Goal: Entertainment & Leisure: Consume media (video, audio)

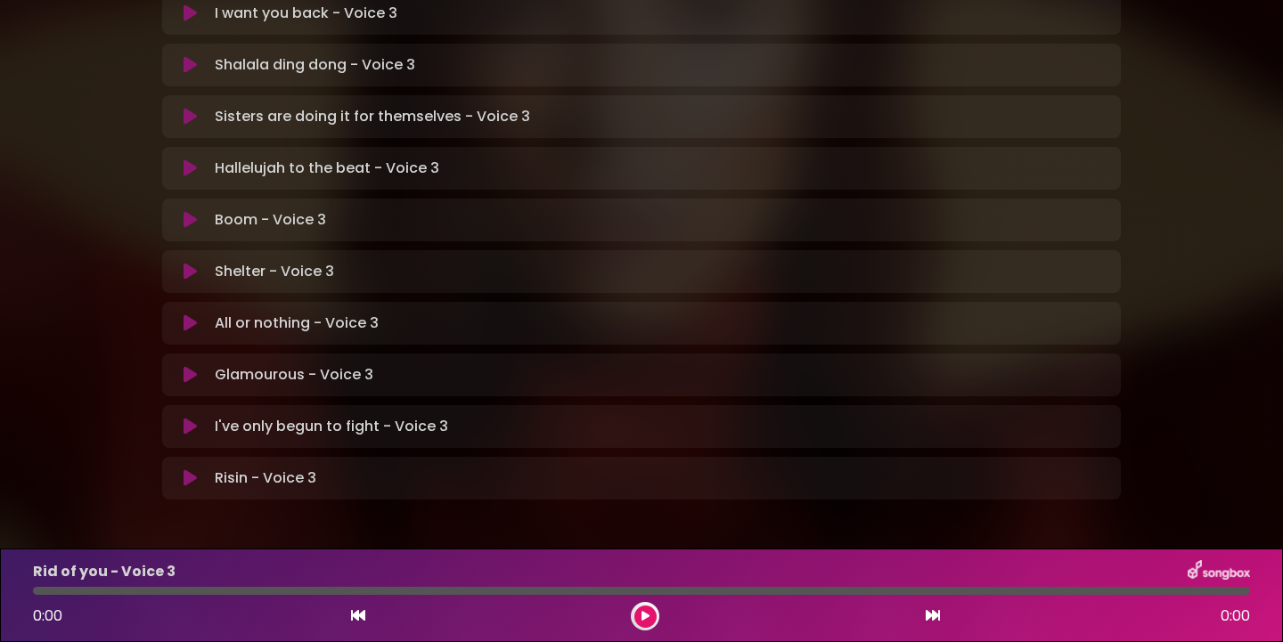
scroll to position [540, 0]
click at [188, 470] on icon at bounding box center [189, 479] width 13 height 18
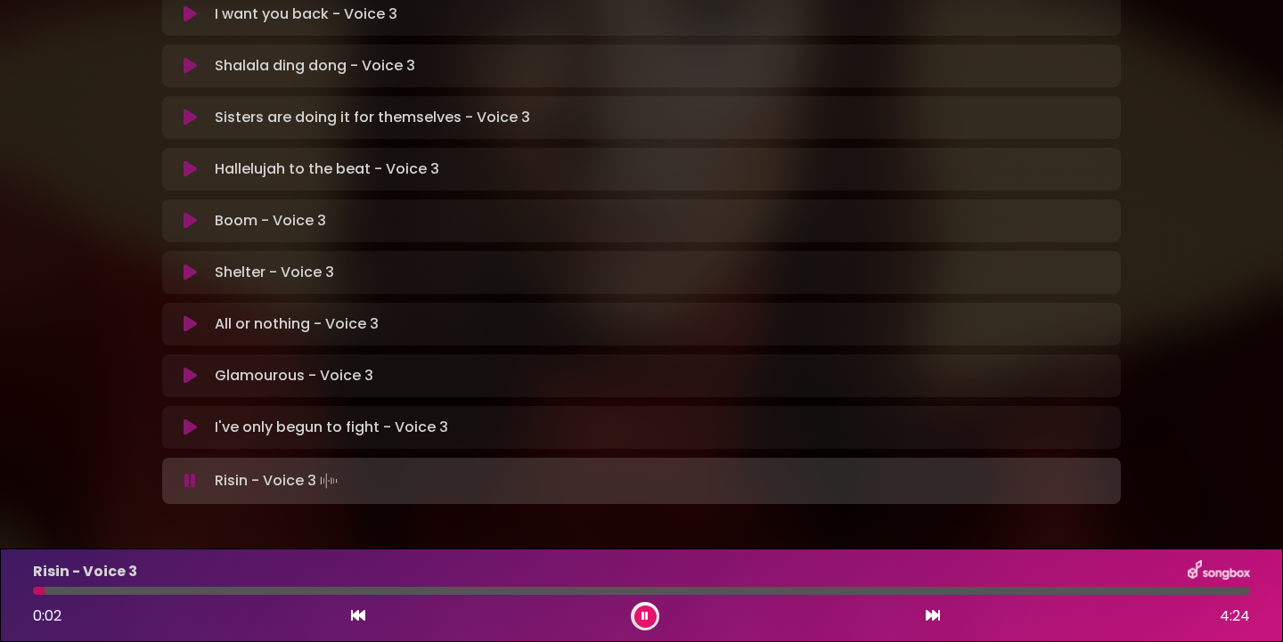
click at [188, 472] on icon at bounding box center [190, 481] width 12 height 18
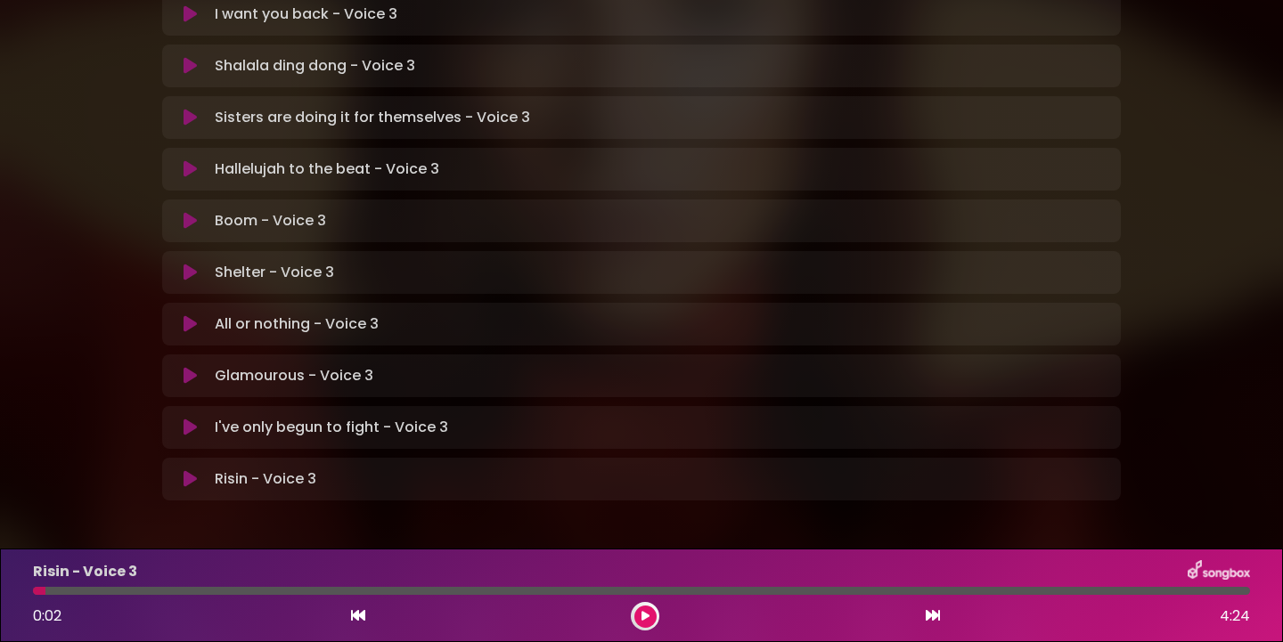
click at [360, 615] on icon at bounding box center [358, 615] width 14 height 14
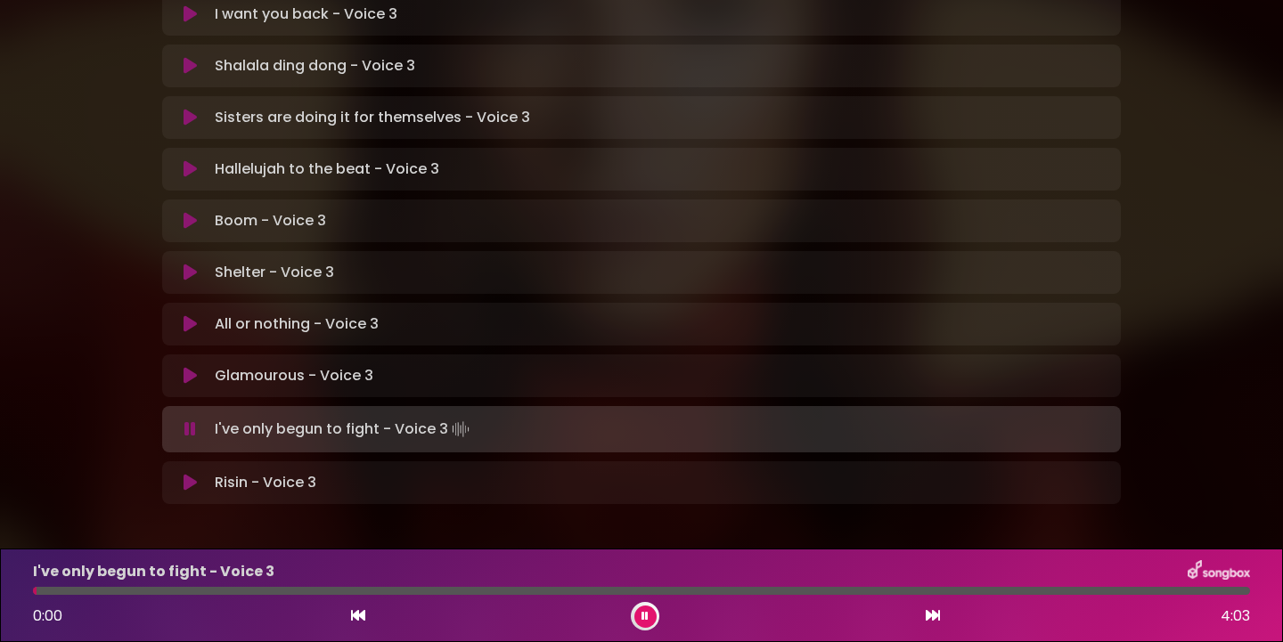
click at [360, 615] on icon at bounding box center [358, 615] width 14 height 14
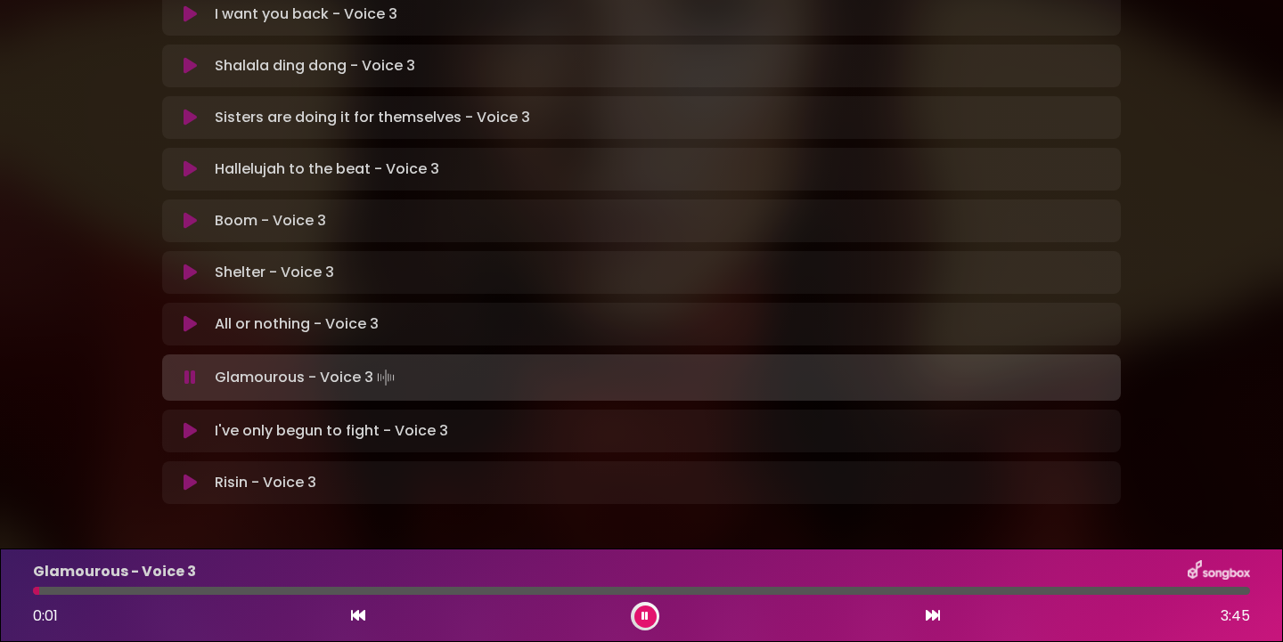
click at [359, 615] on icon at bounding box center [358, 615] width 14 height 14
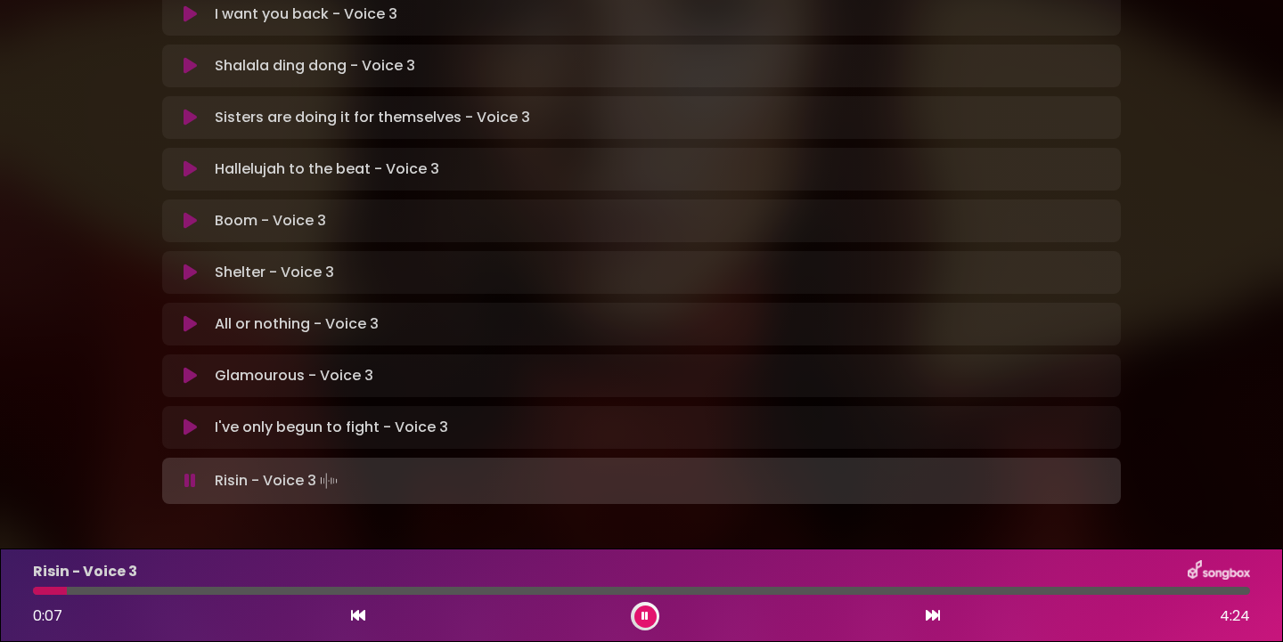
click at [356, 618] on icon at bounding box center [358, 615] width 14 height 14
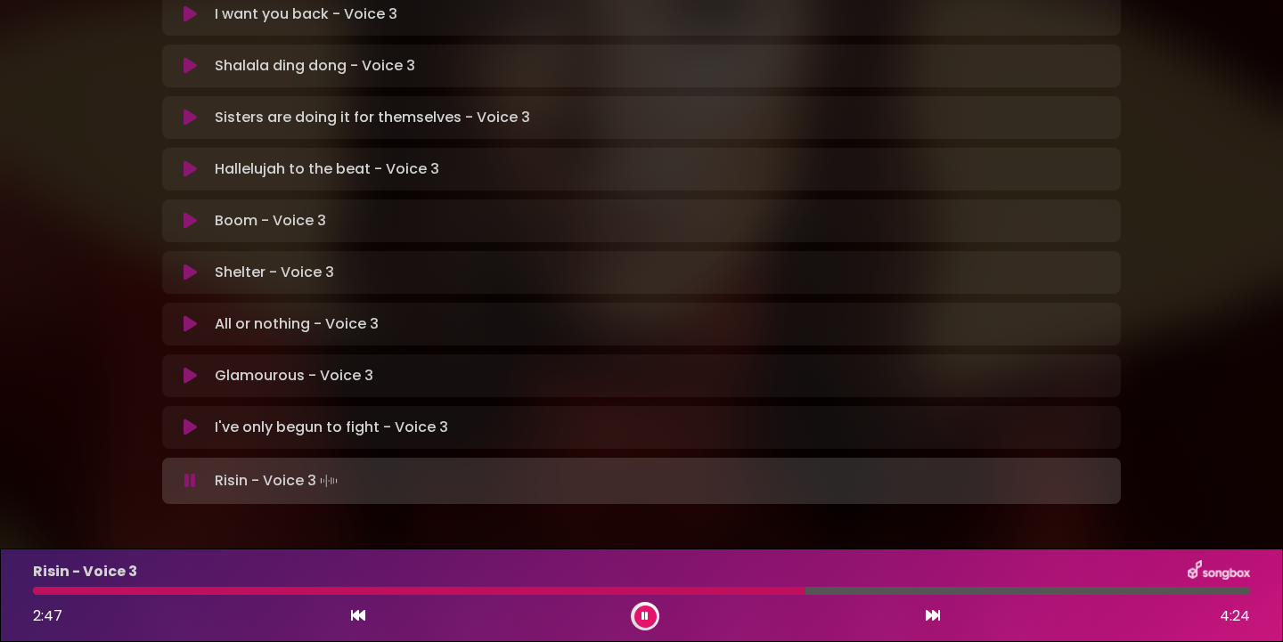
click at [361, 613] on icon at bounding box center [358, 615] width 14 height 14
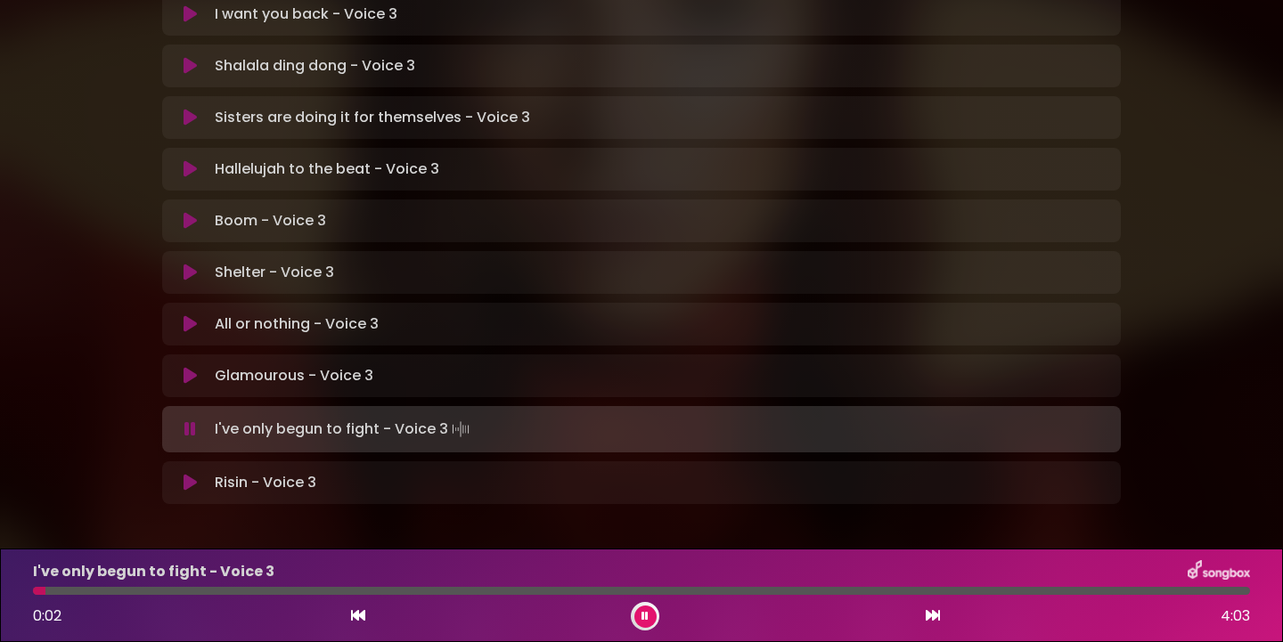
click at [931, 614] on icon at bounding box center [932, 615] width 14 height 14
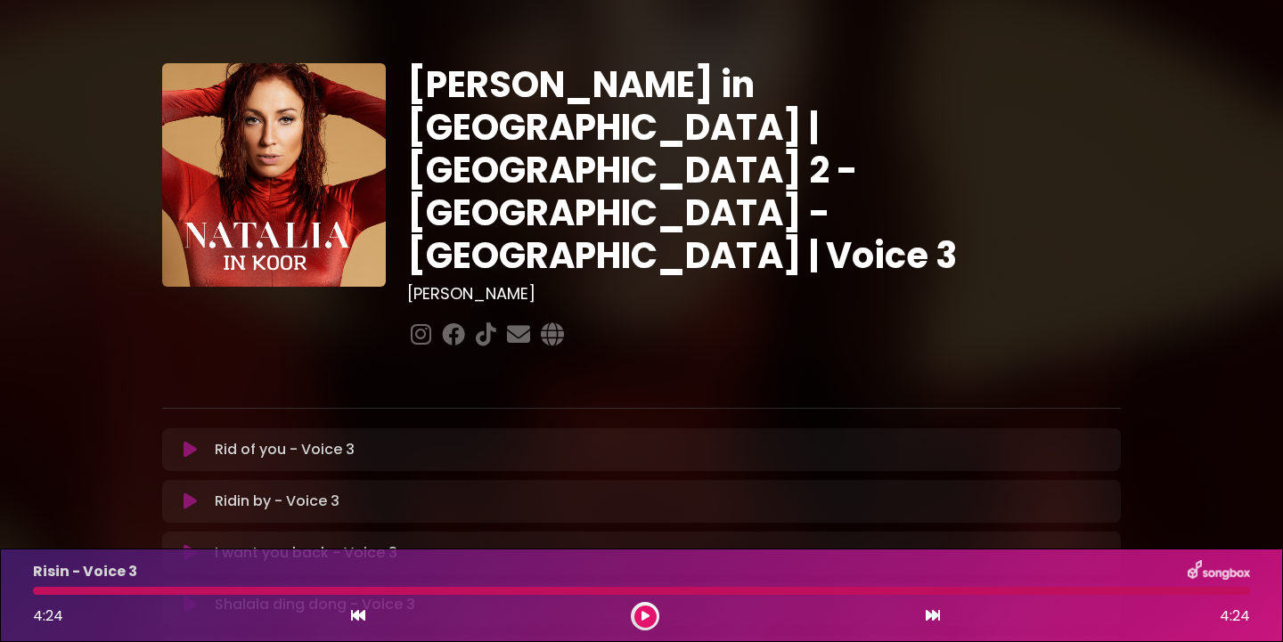
scroll to position [0, 0]
click at [192, 442] on icon at bounding box center [189, 451] width 13 height 18
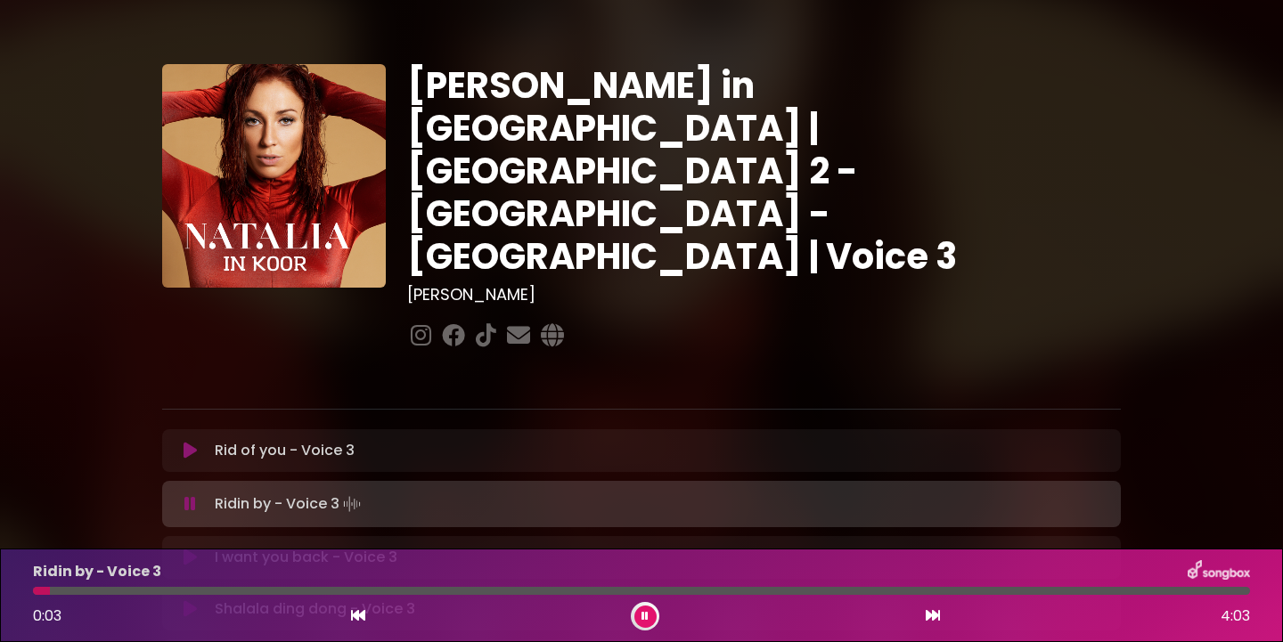
scroll to position [543, 0]
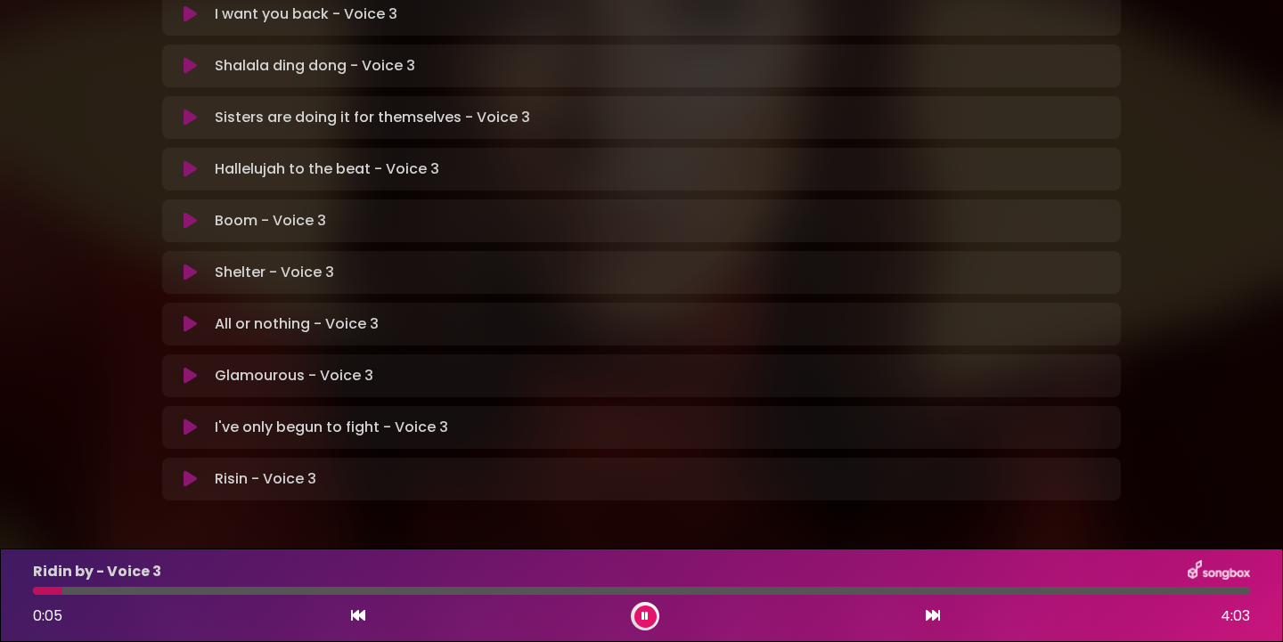
click at [641, 621] on icon at bounding box center [644, 616] width 7 height 11
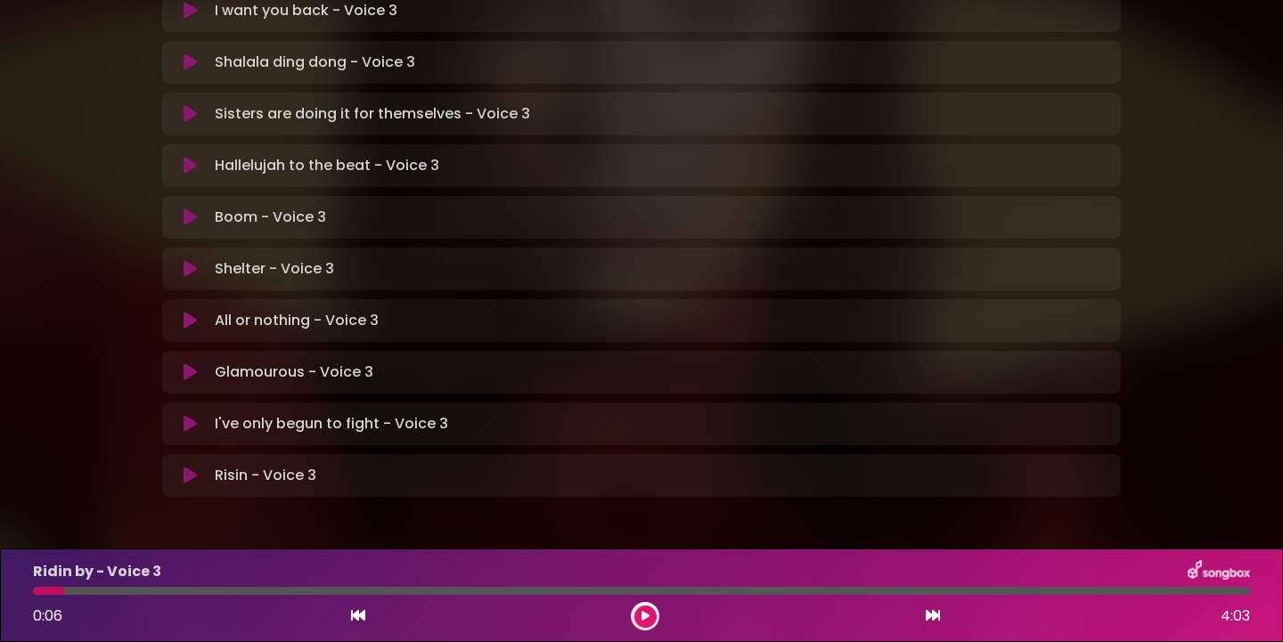
scroll to position [540, 0]
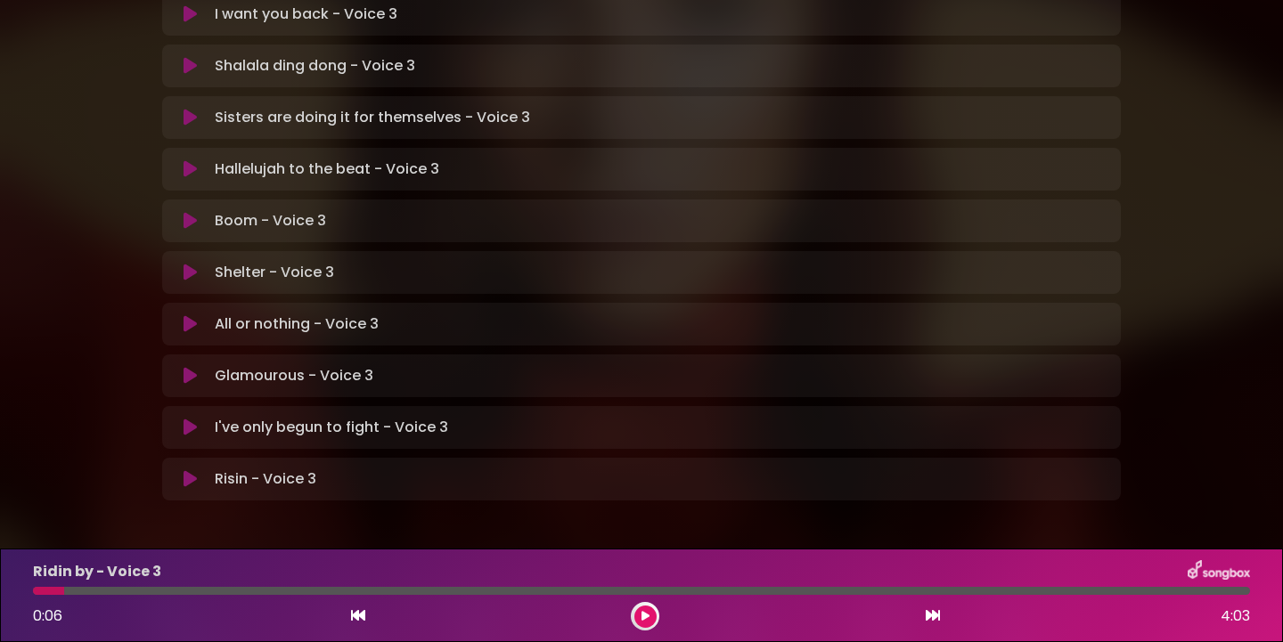
click at [641, 621] on icon at bounding box center [645, 616] width 8 height 11
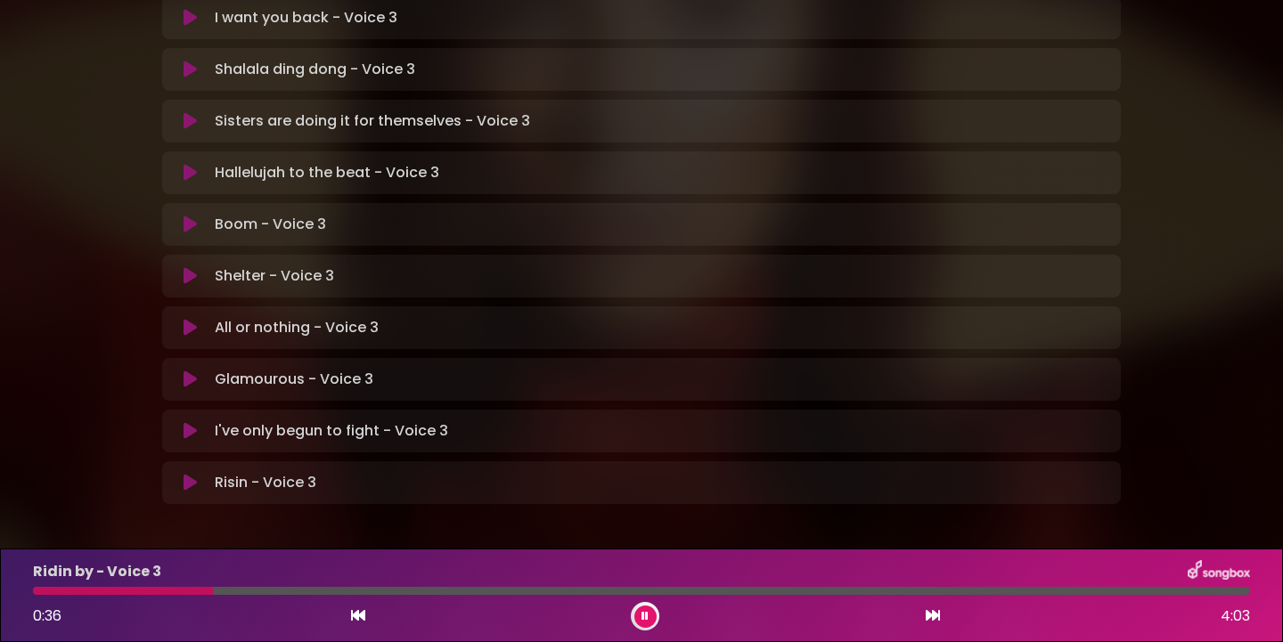
scroll to position [0, 0]
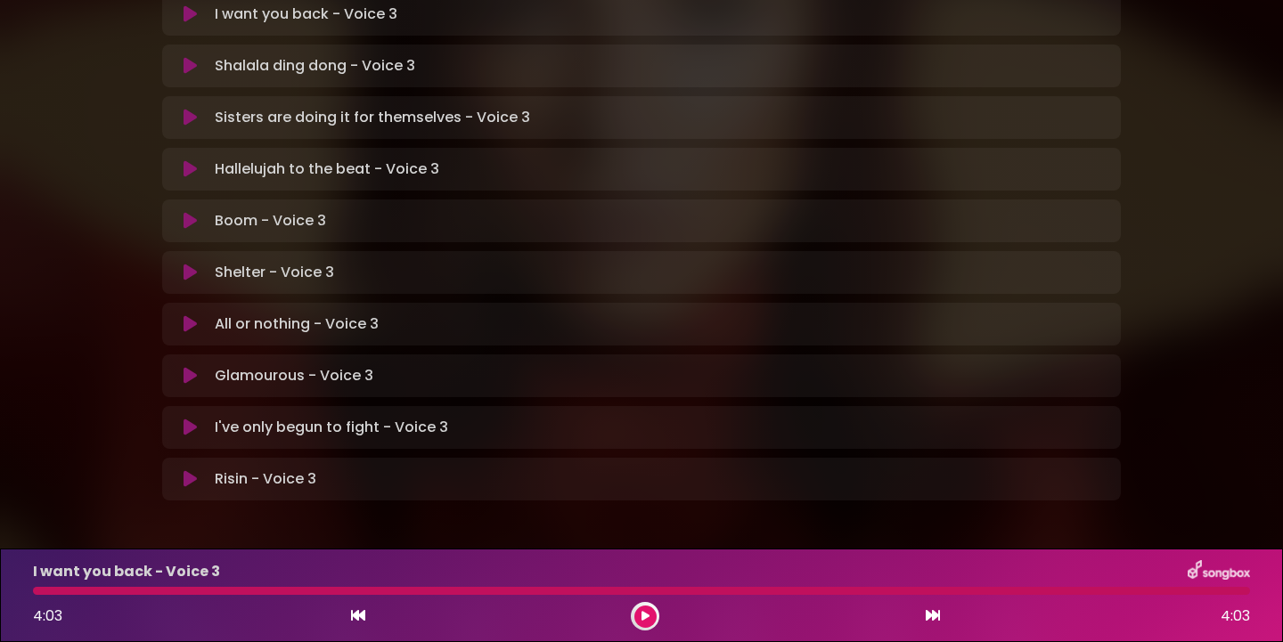
click at [648, 612] on icon at bounding box center [645, 616] width 8 height 11
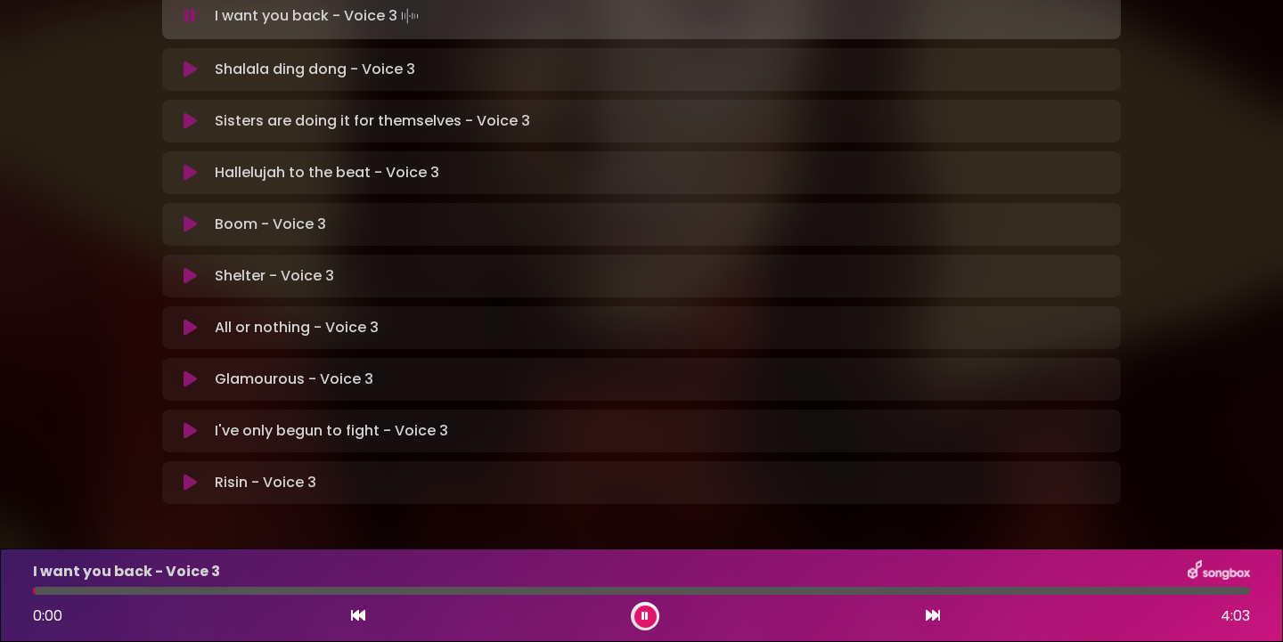
click at [647, 621] on icon at bounding box center [644, 616] width 7 height 11
click at [648, 611] on icon at bounding box center [644, 616] width 7 height 11
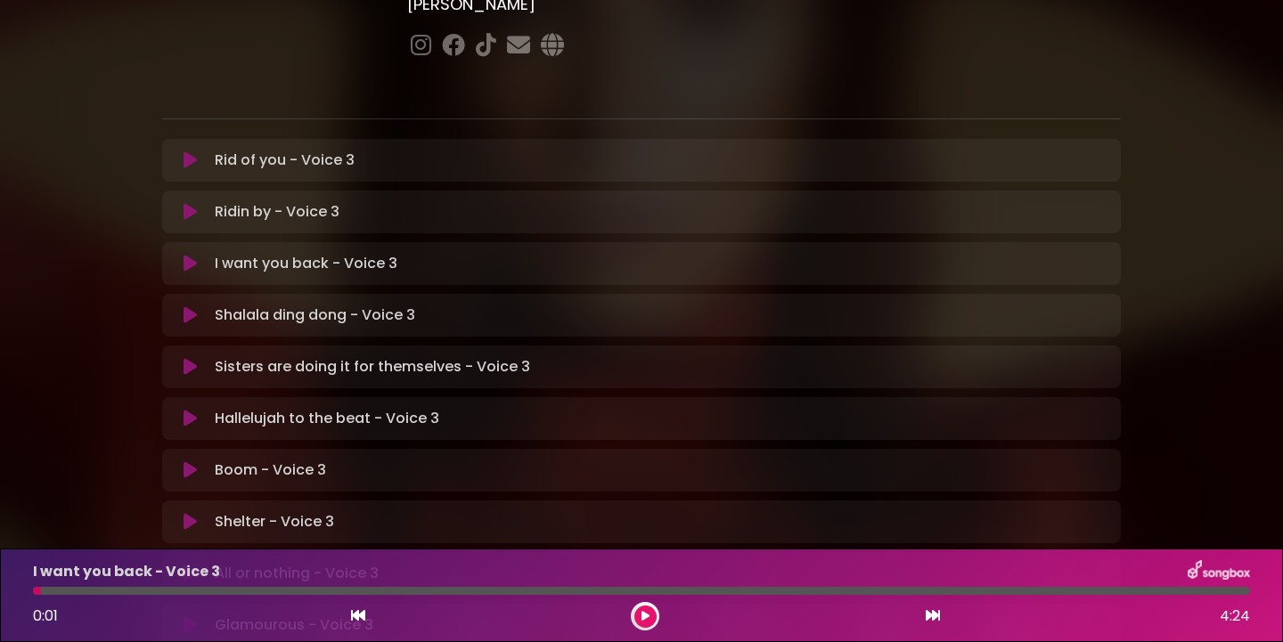
scroll to position [296, 0]
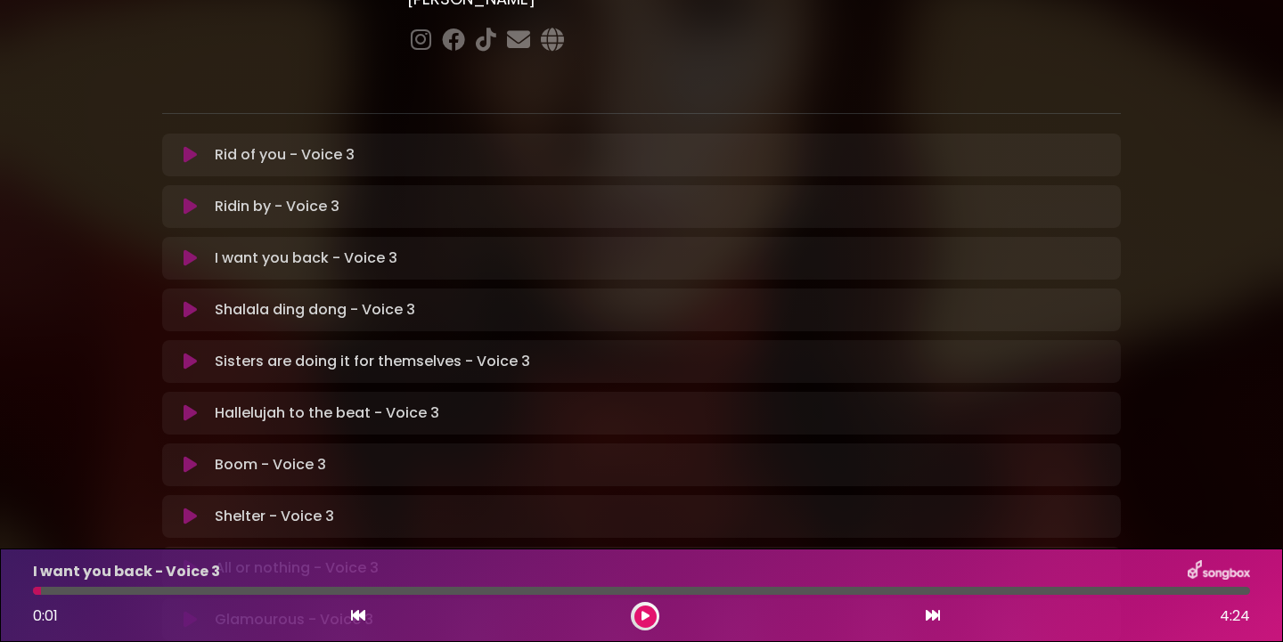
click at [641, 613] on icon at bounding box center [645, 616] width 8 height 11
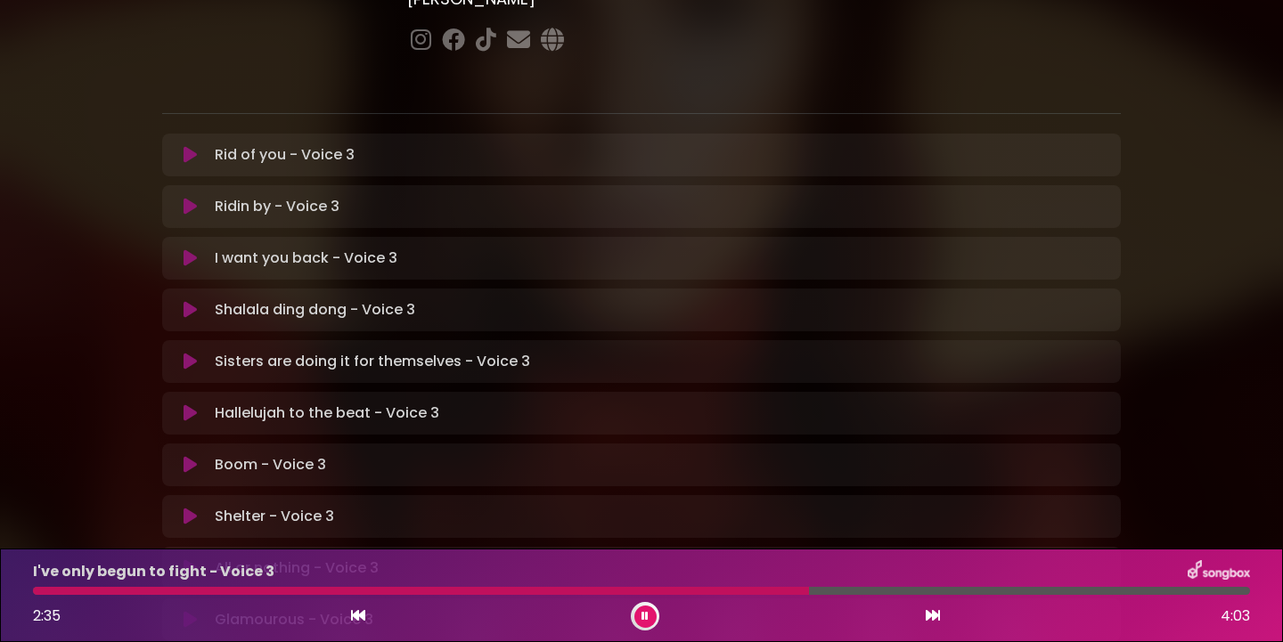
click at [644, 611] on icon at bounding box center [644, 616] width 7 height 11
